Goal: Task Accomplishment & Management: Manage account settings

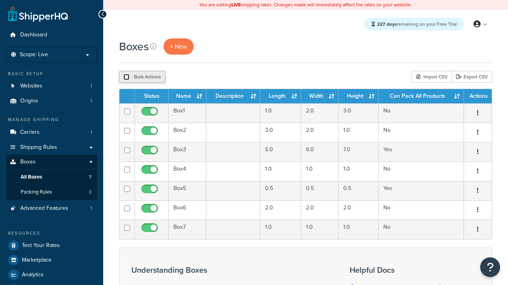
click at [126, 77] on input "checkbox" at bounding box center [126, 77] width 6 height 6
checkbox input "true"
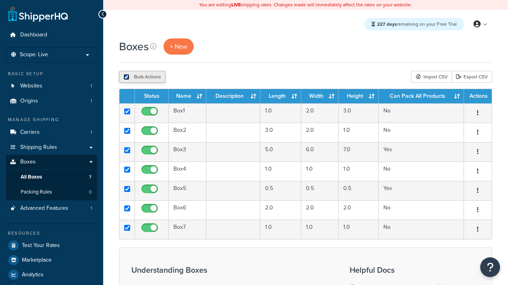
checkbox input "true"
click at [211, 77] on button "Delete" at bounding box center [211, 77] width 27 height 12
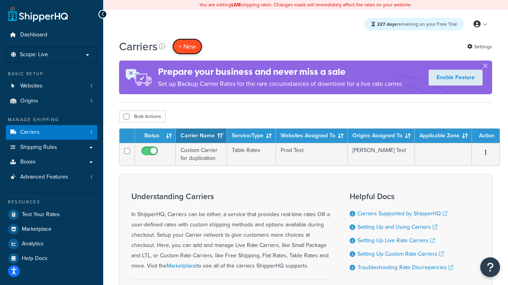
click at [187, 46] on button "+ New" at bounding box center [187, 46] width 30 height 16
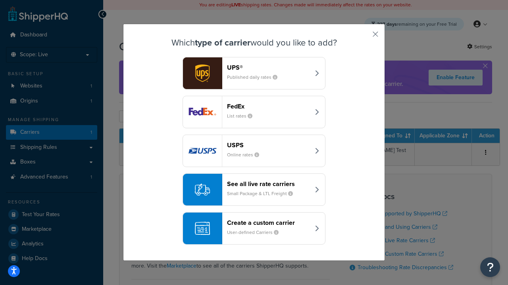
click at [268, 106] on header "FedEx" at bounding box center [268, 107] width 83 height 8
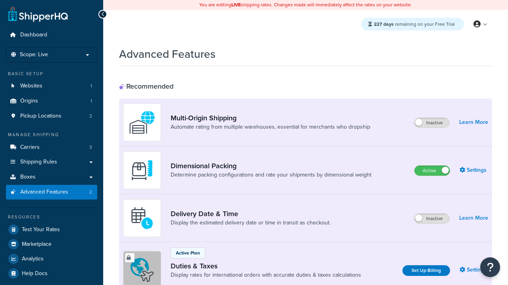
click at [432, 171] on label "Active" at bounding box center [431, 171] width 35 height 10
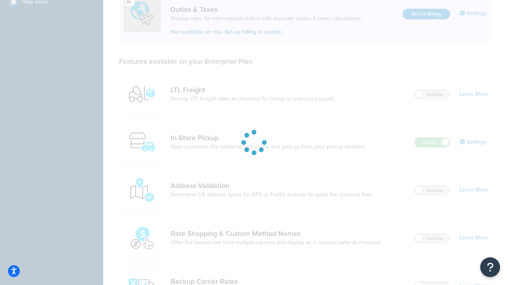
scroll to position [242, 0]
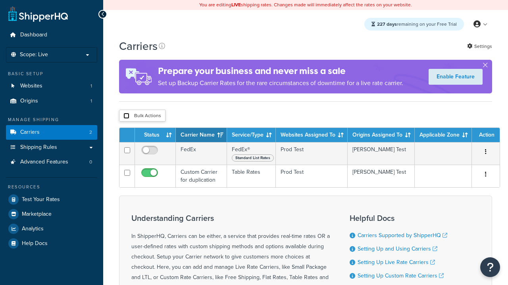
click at [126, 116] on input "checkbox" at bounding box center [126, 116] width 6 height 6
checkbox input "true"
click at [0, 0] on button "Delete" at bounding box center [0, 0] width 0 height 0
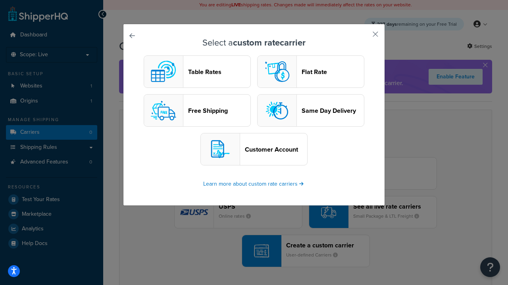
click at [197, 72] on header "Table Rates" at bounding box center [219, 72] width 62 height 8
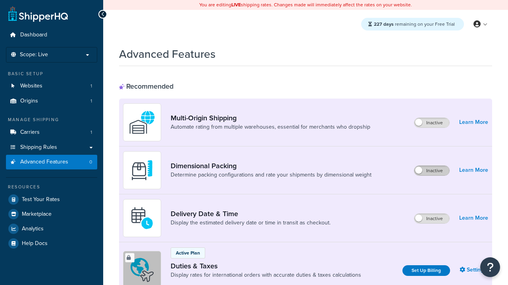
click at [432, 171] on label "Inactive" at bounding box center [431, 171] width 35 height 10
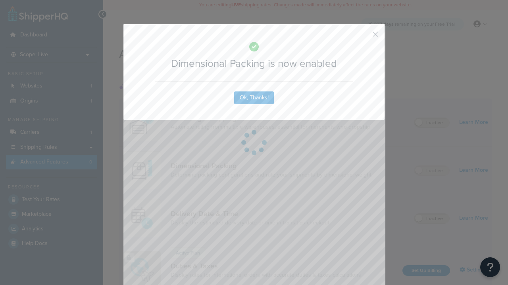
click at [363, 36] on button "button" at bounding box center [363, 37] width 2 height 2
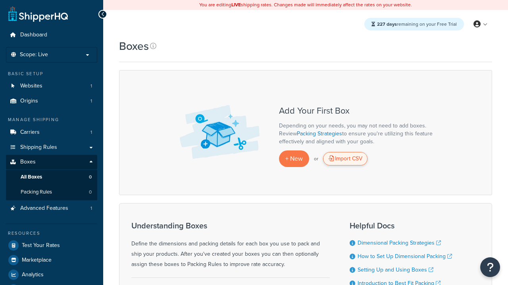
click at [345, 159] on div "Import CSV" at bounding box center [345, 158] width 44 height 13
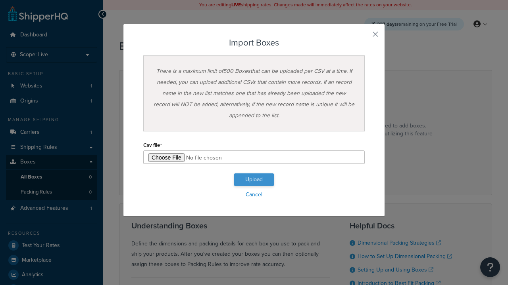
click at [254, 180] on button "Upload" at bounding box center [254, 180] width 40 height 13
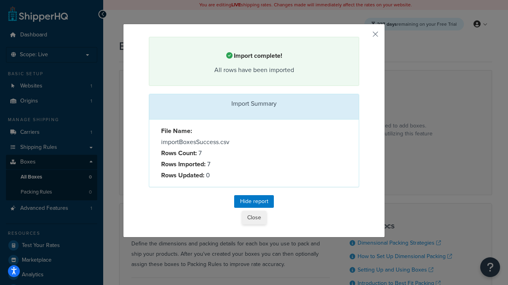
click at [253, 218] on button "Close" at bounding box center [254, 217] width 24 height 13
